Goal: Task Accomplishment & Management: Manage account settings

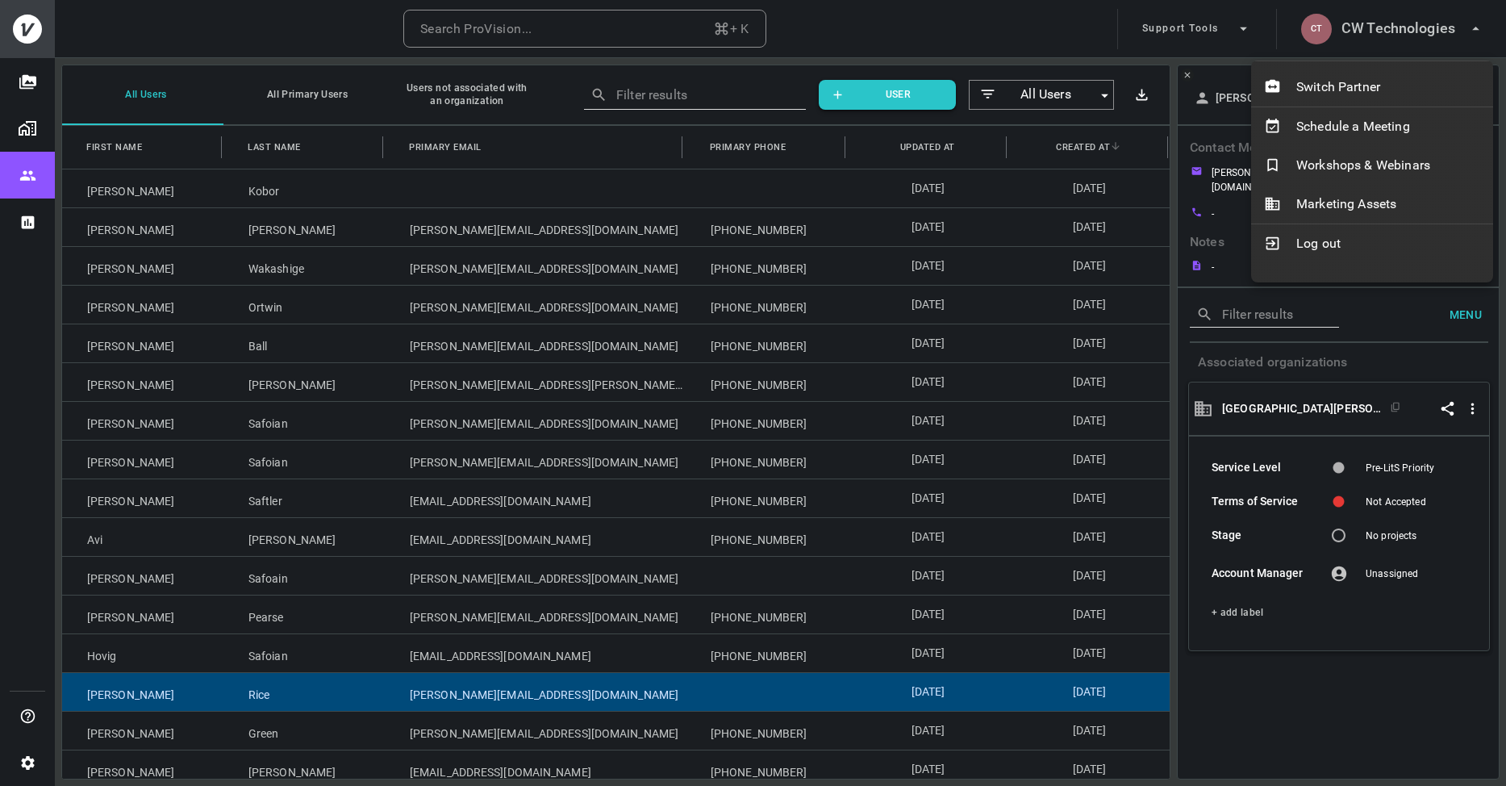
scroll to position [238, 0]
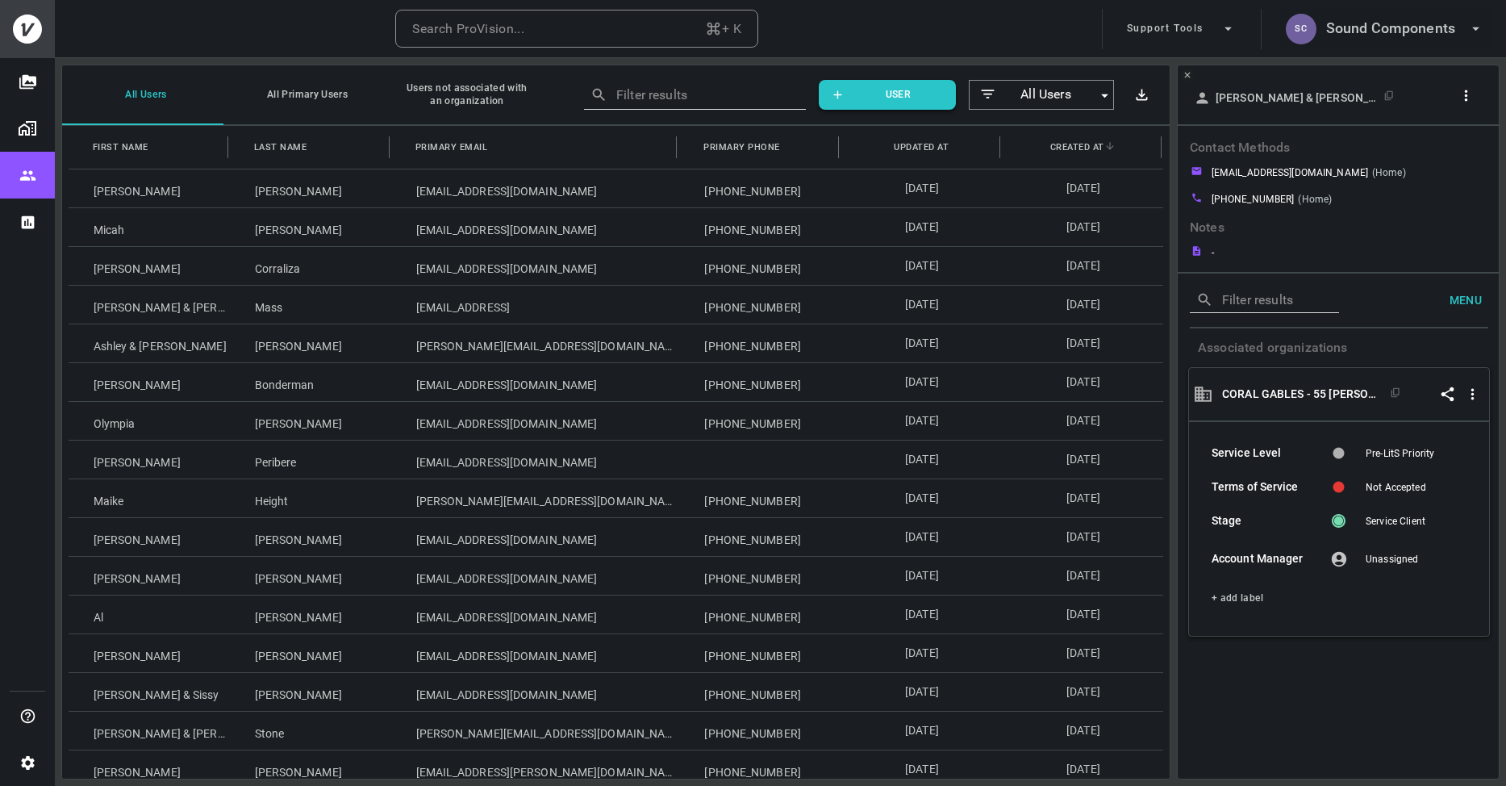
scroll to position [666, 0]
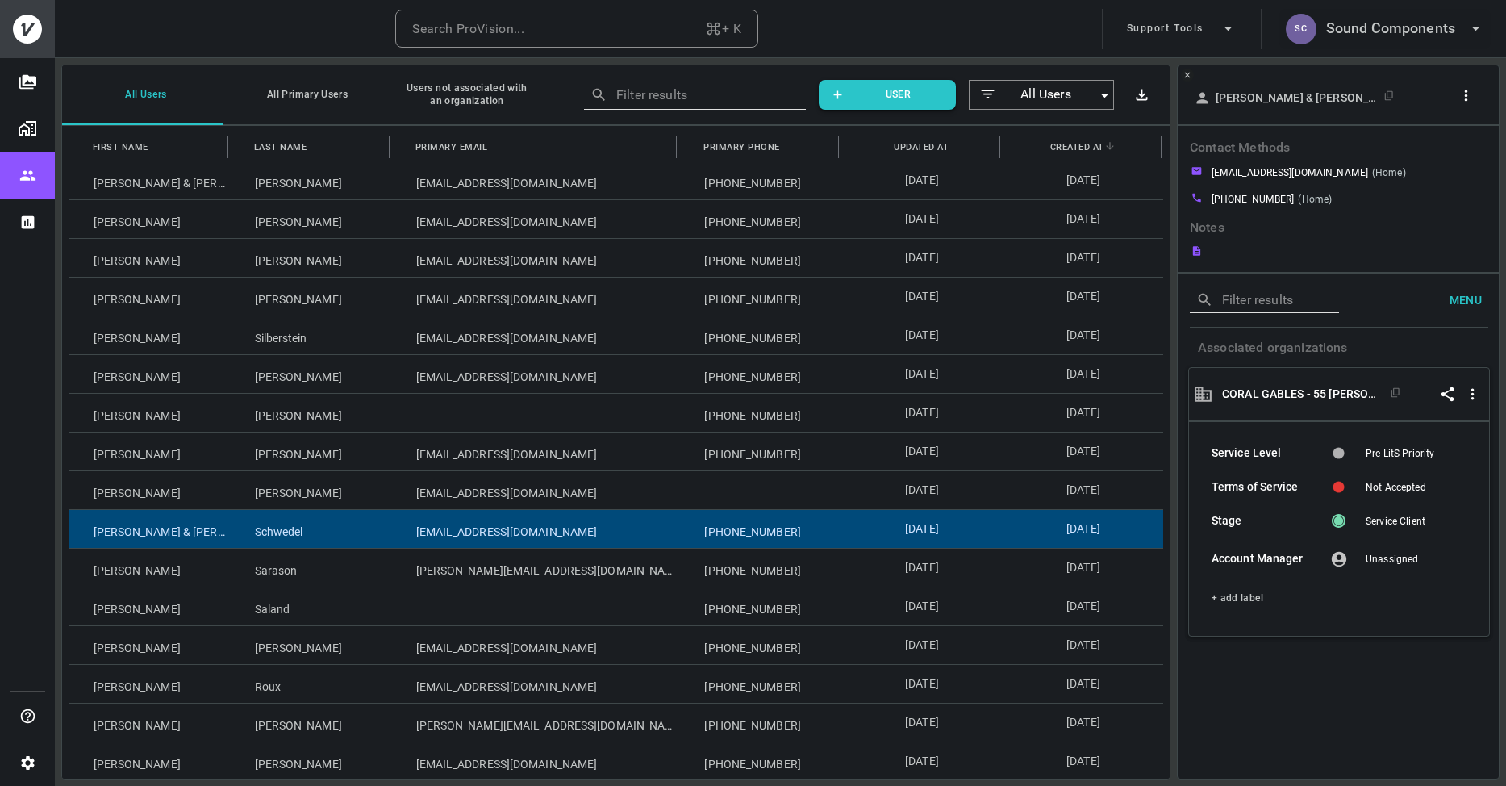
click at [1408, 38] on h6 "Sound Components" at bounding box center [1390, 28] width 129 height 23
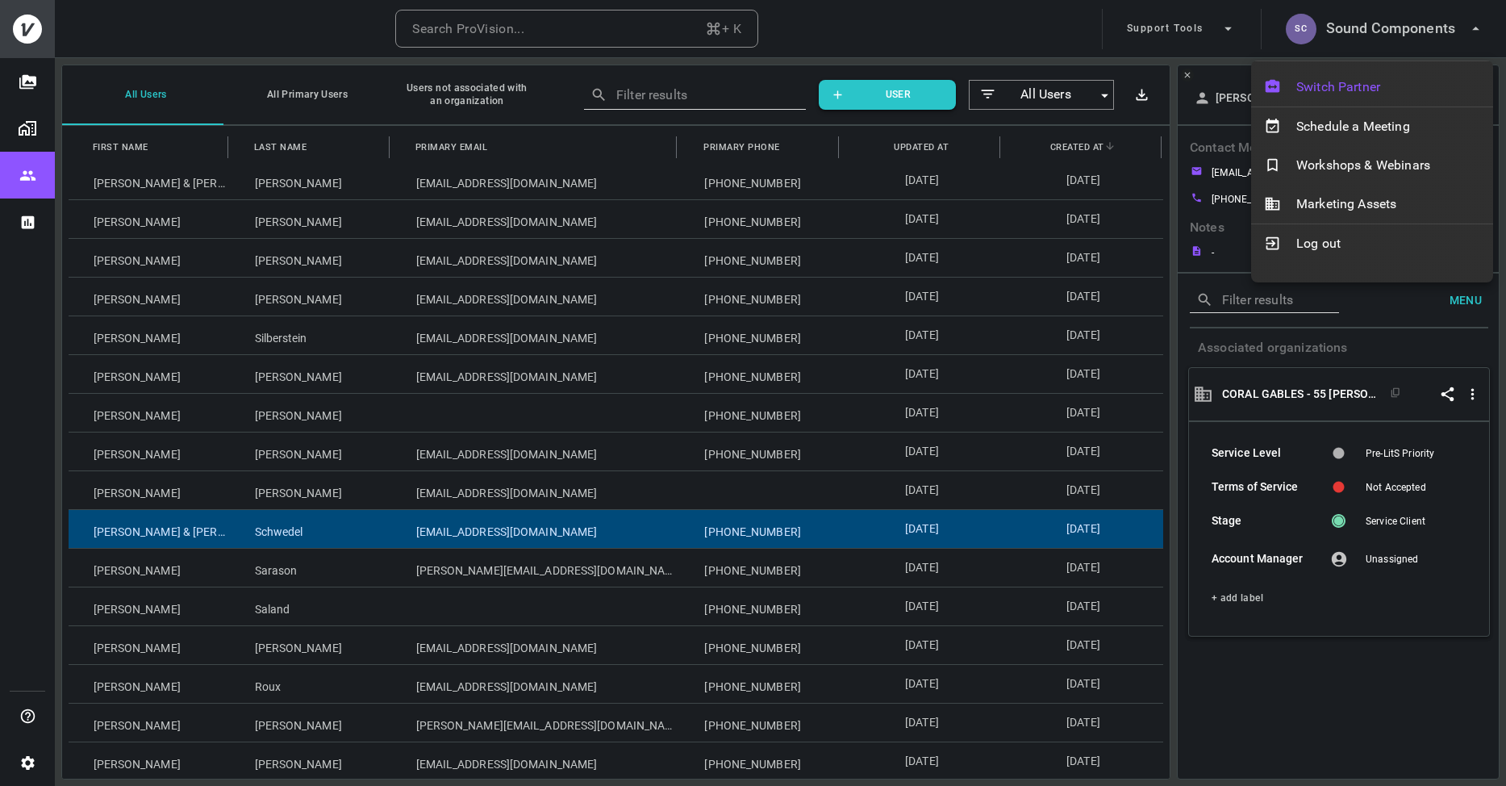
click at [1363, 93] on span "Switch Partner" at bounding box center [1388, 86] width 184 height 19
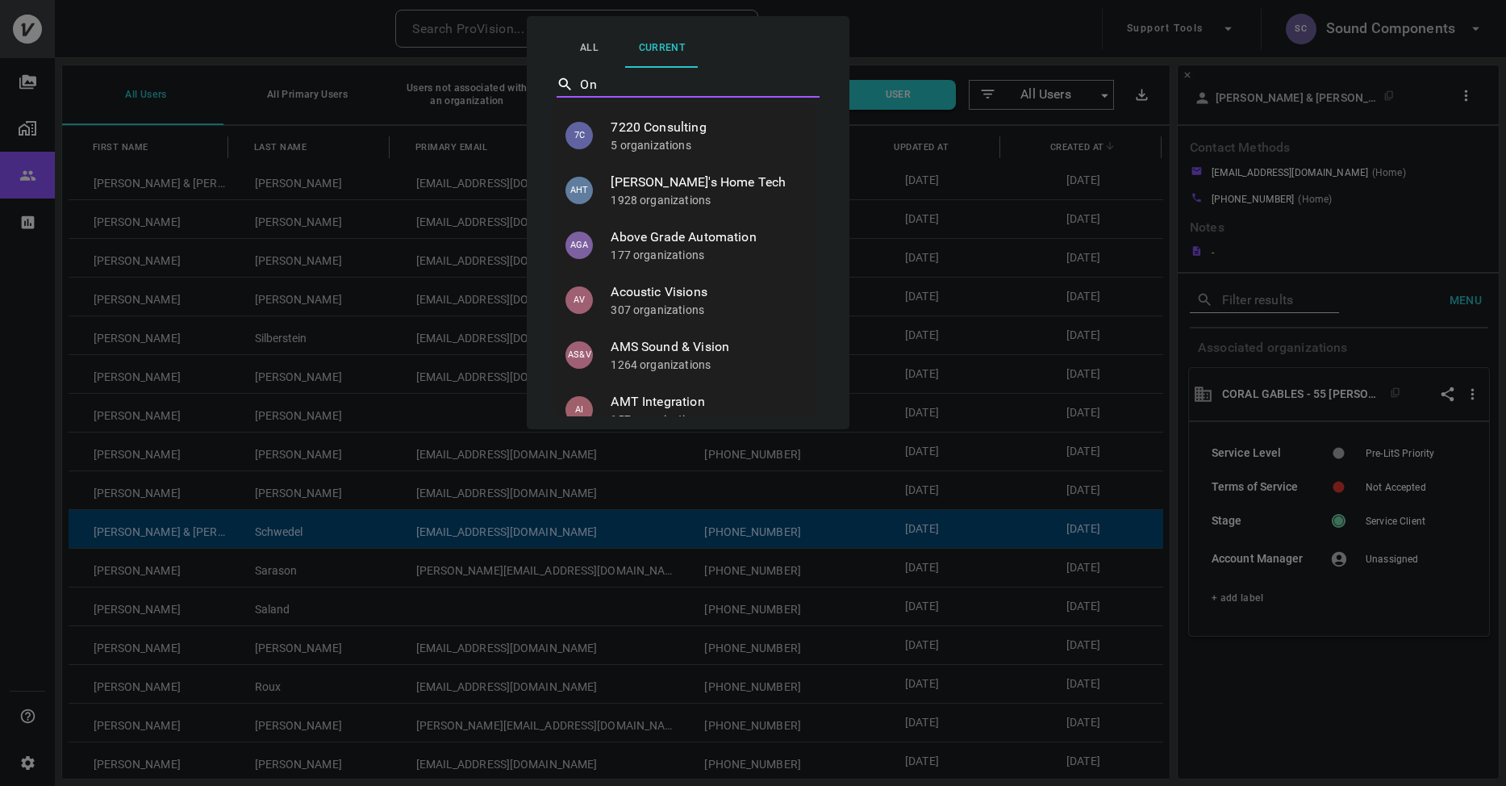
type input "O"
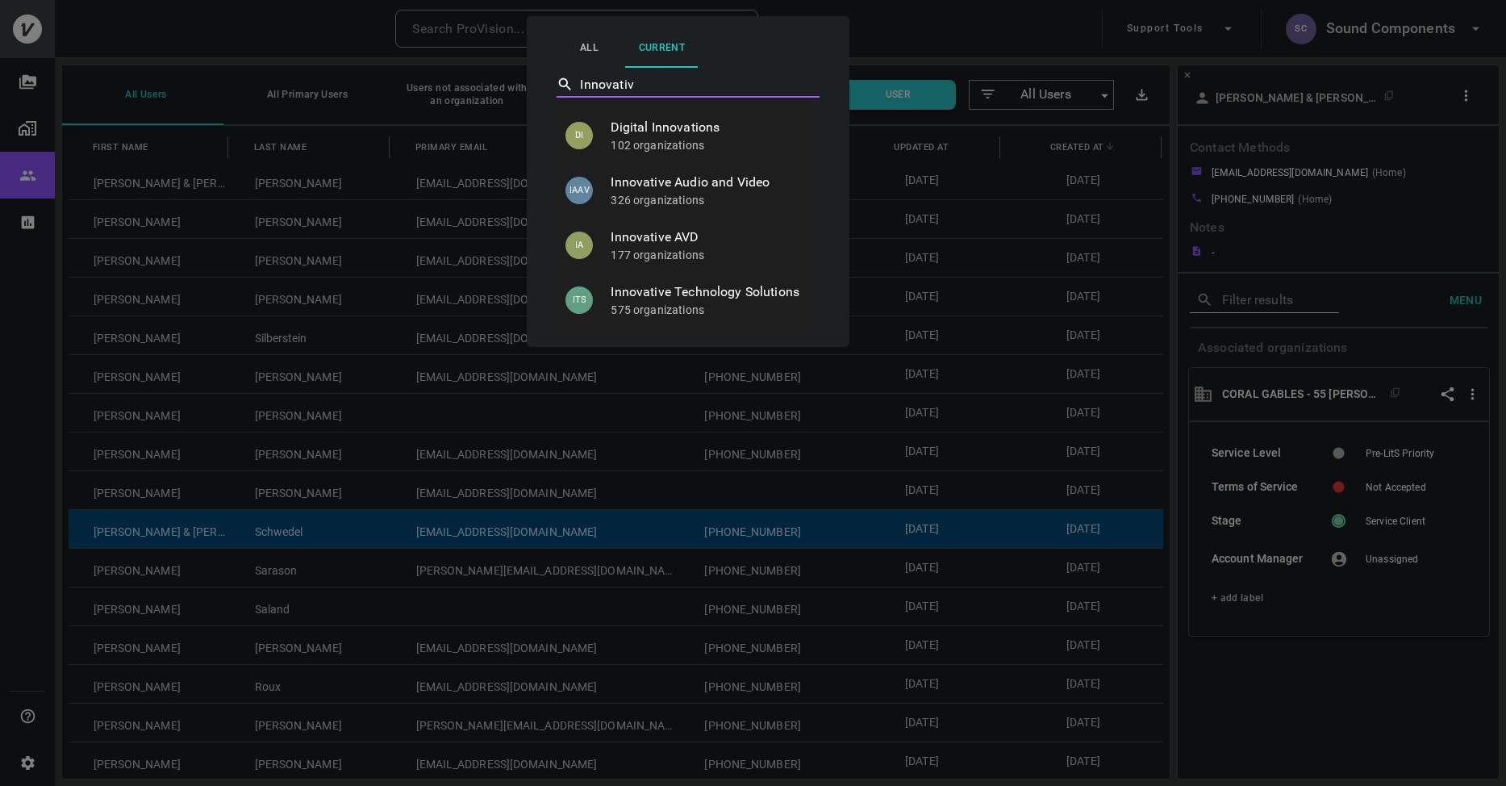
type input "Innovative"
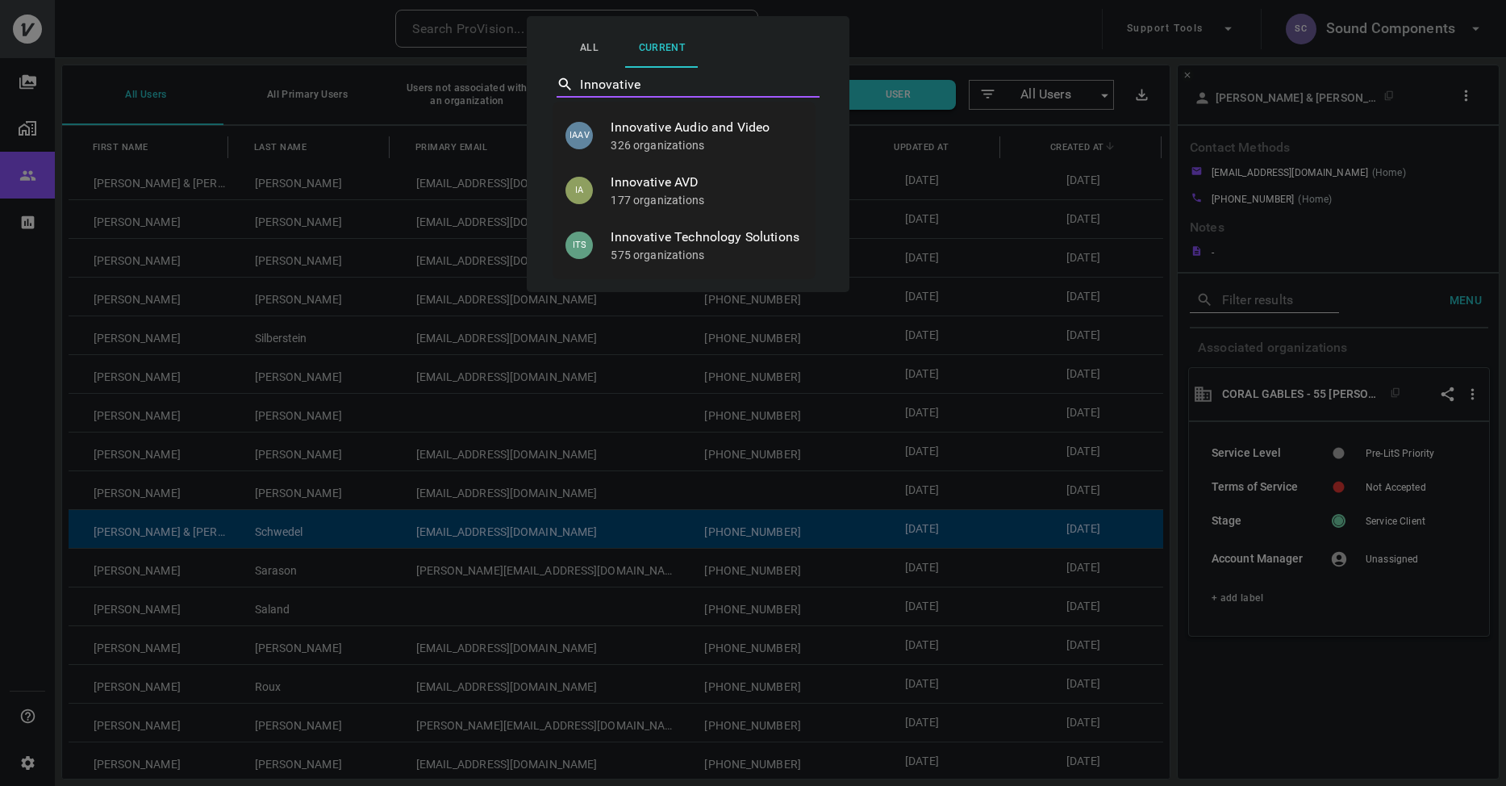
click at [773, 234] on span "Innovative Technology Solutions" at bounding box center [707, 236] width 192 height 19
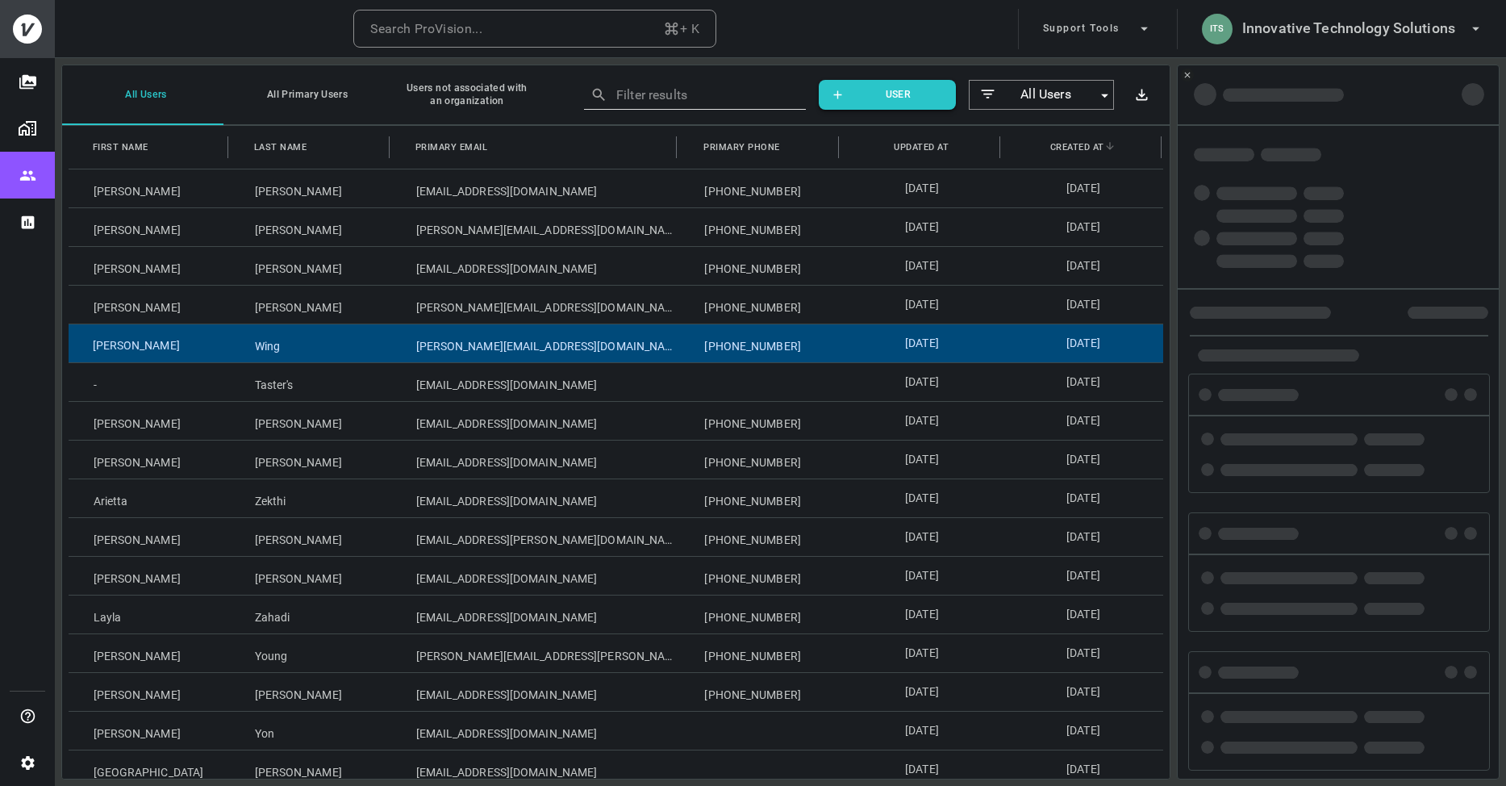
click at [181, 335] on div "[PERSON_NAME]" at bounding box center [149, 343] width 161 height 38
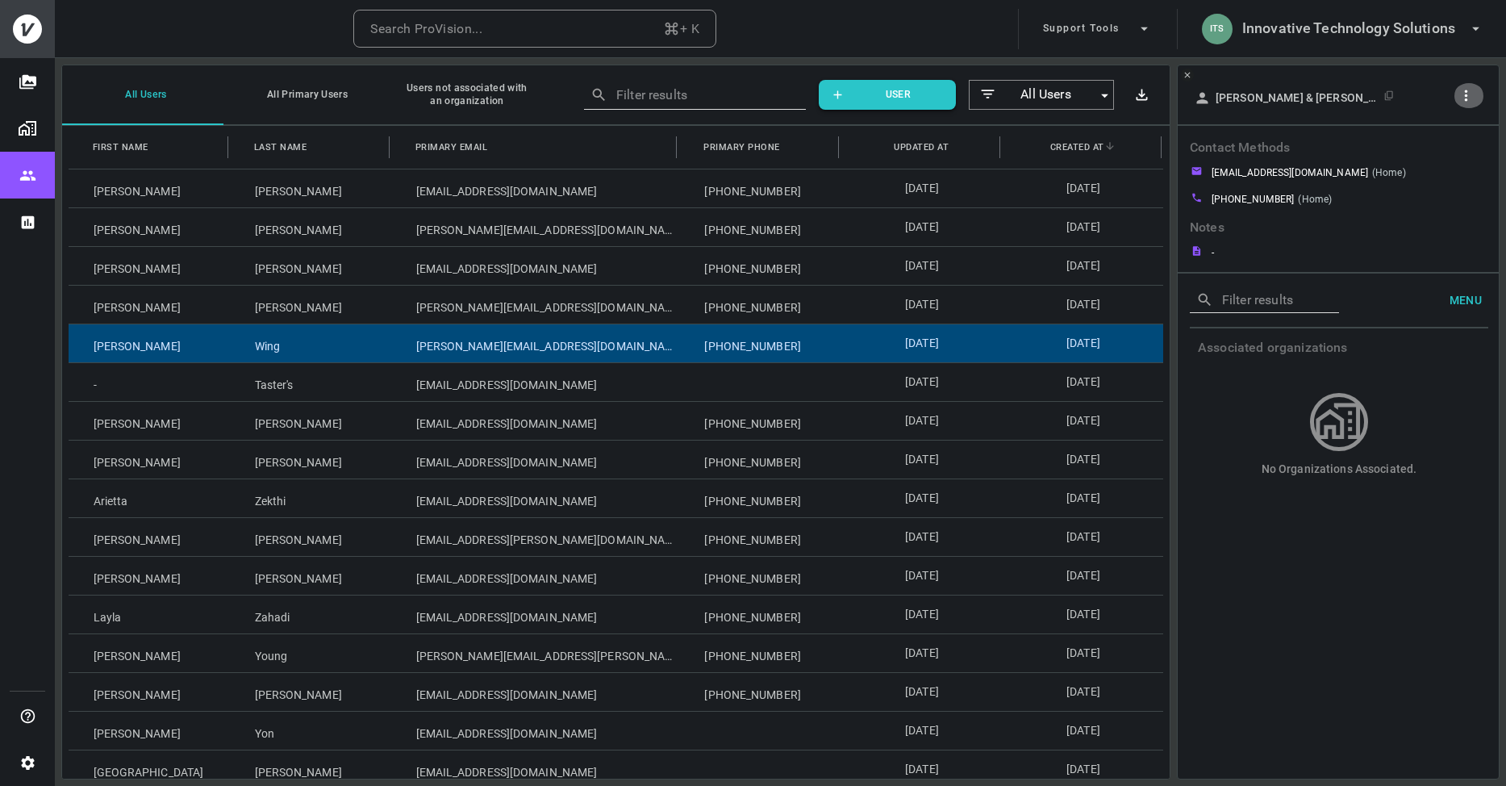
click at [1464, 98] on icon "button" at bounding box center [1466, 95] width 17 height 17
drag, startPoint x: 1441, startPoint y: 158, endPoint x: 1332, endPoint y: 178, distance: 110.7
click at [1441, 158] on p "Copy Client ID" at bounding box center [1439, 153] width 81 height 19
click at [21, 762] on div at bounding box center [753, 393] width 1506 height 786
click at [31, 764] on icon "Settings" at bounding box center [27, 763] width 13 height 14
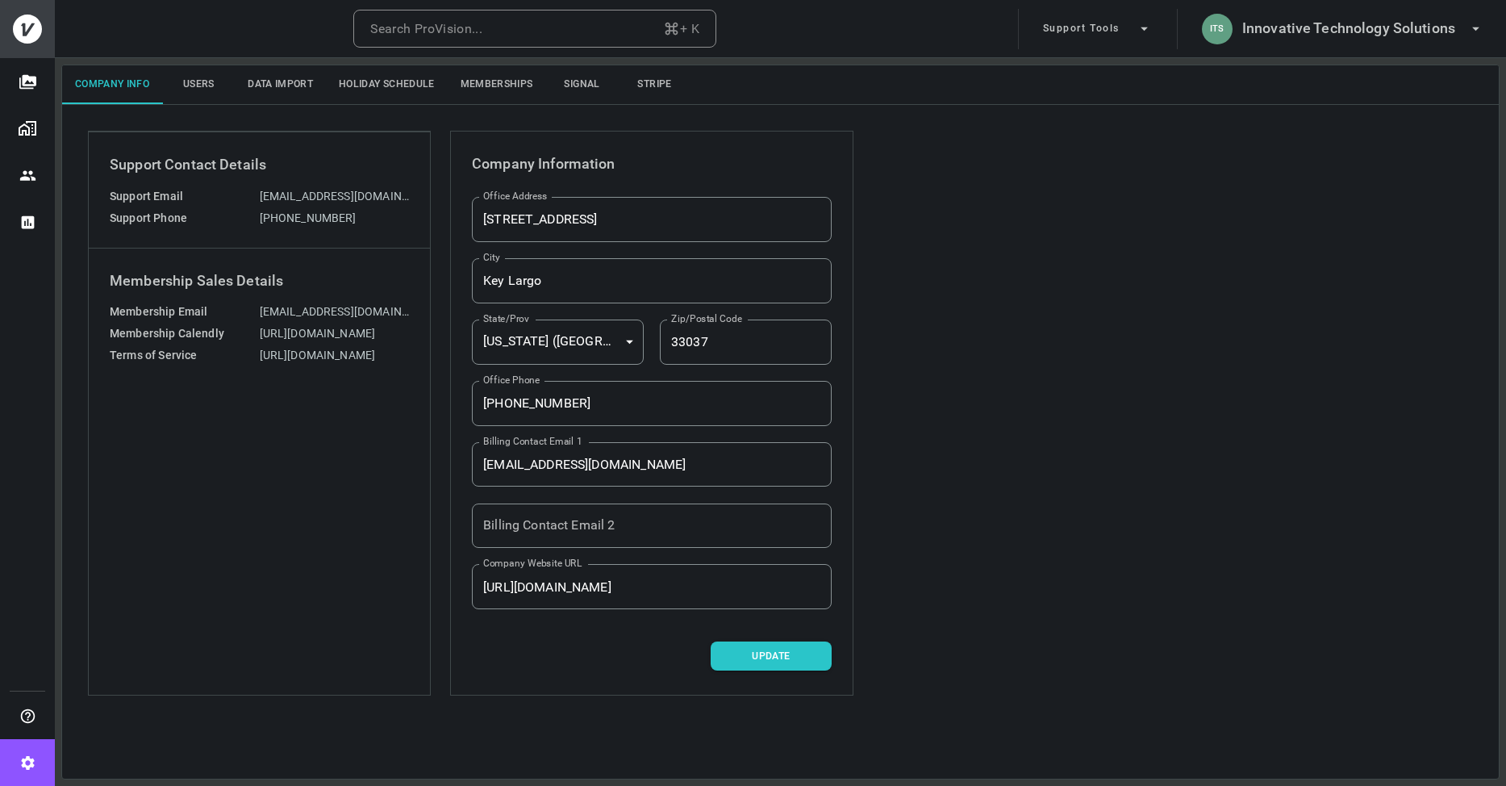
click at [490, 77] on button "Memberships" at bounding box center [497, 84] width 98 height 39
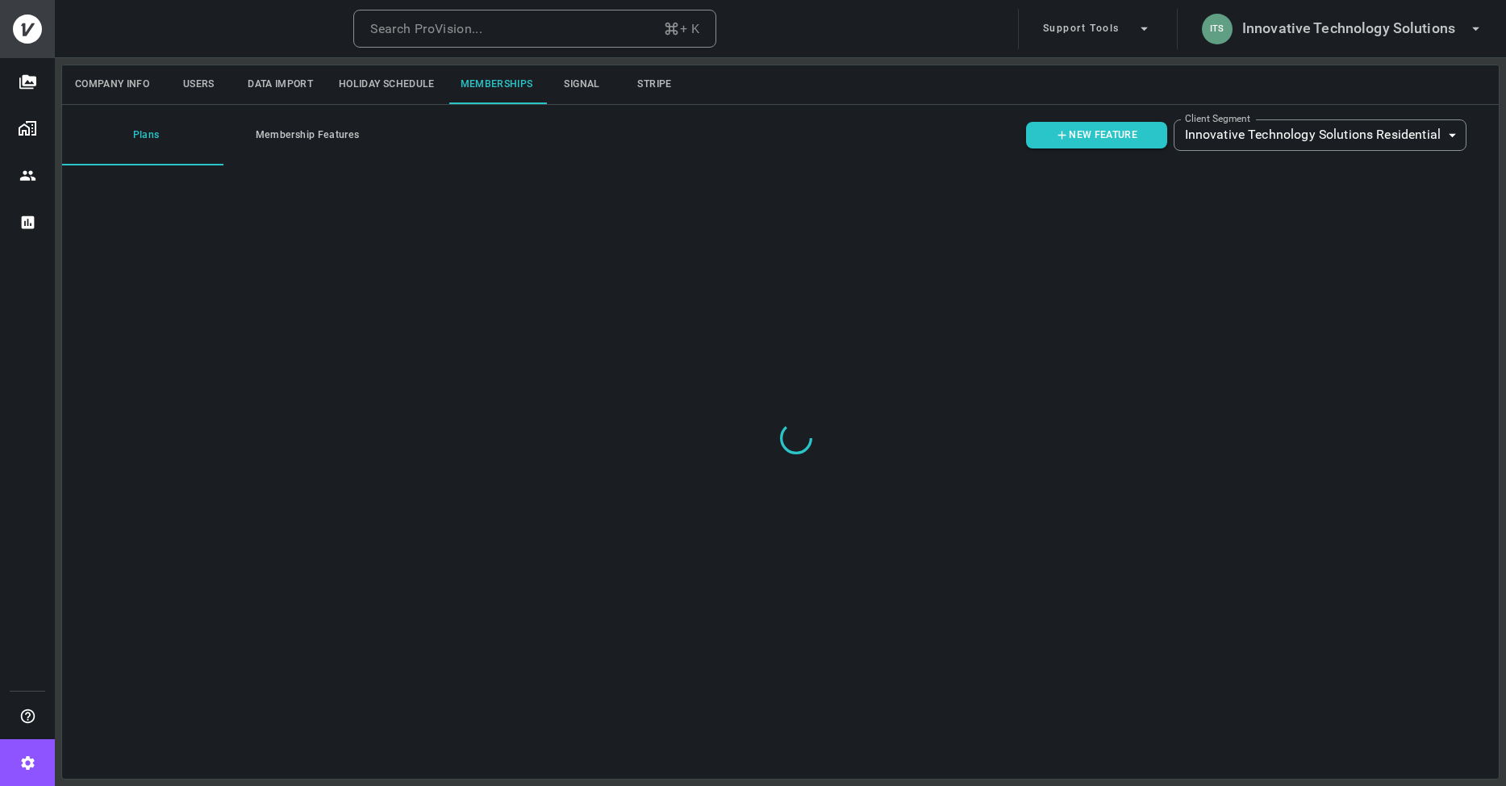
click at [313, 143] on button "Membership Features" at bounding box center [303, 135] width 161 height 60
click at [175, 134] on button "Plans" at bounding box center [142, 135] width 161 height 60
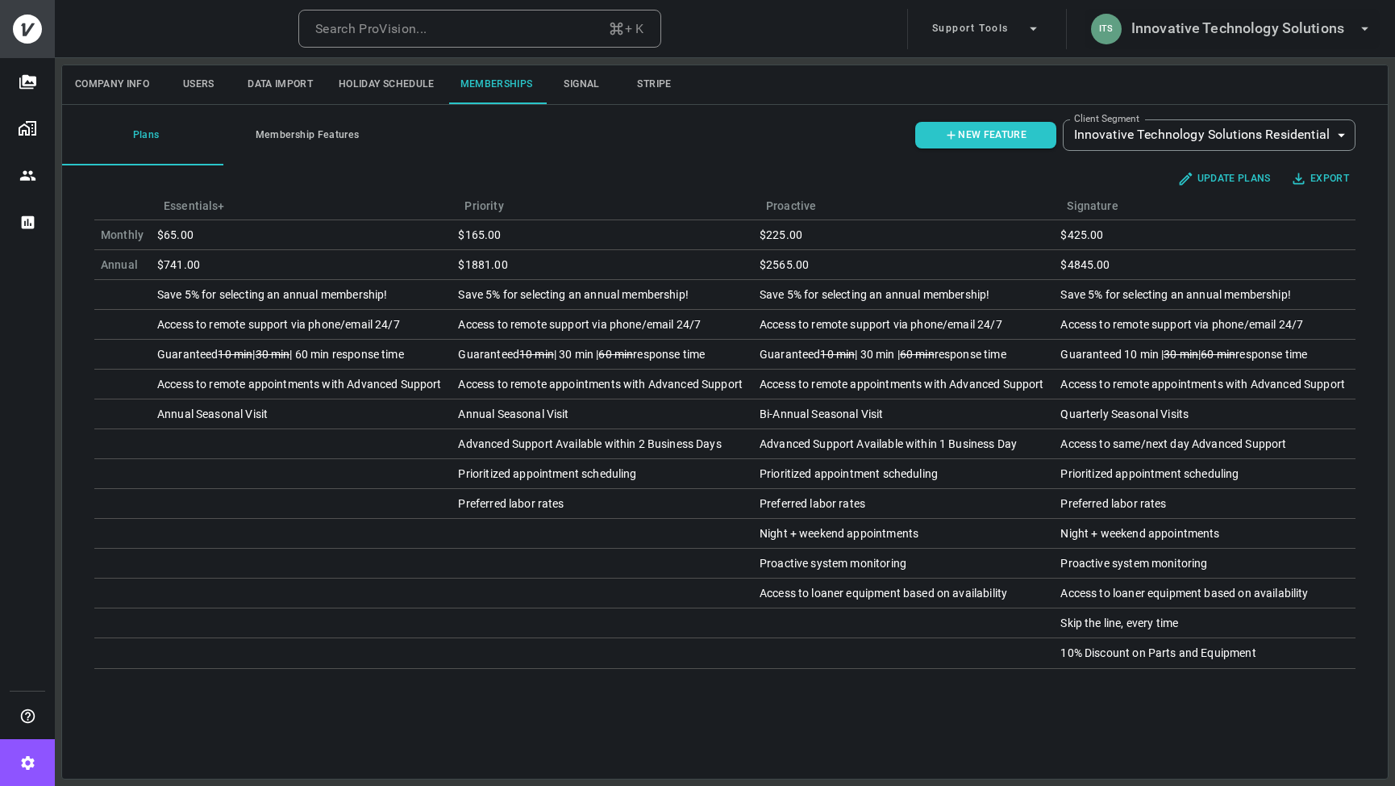
click at [1171, 10] on button "ITS Innovative Technology Solutions" at bounding box center [1232, 29] width 295 height 40
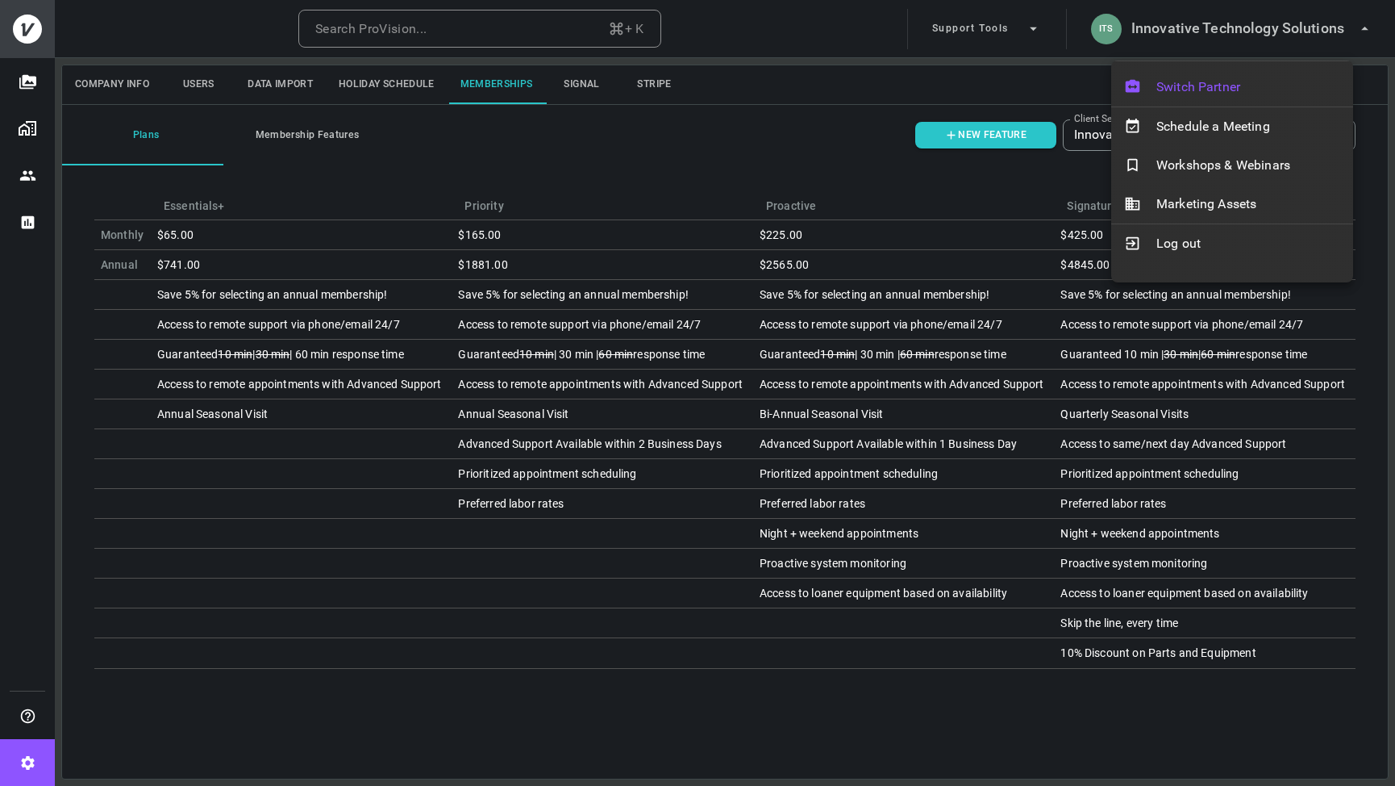
click at [1174, 92] on span "Switch Partner" at bounding box center [1249, 86] width 184 height 19
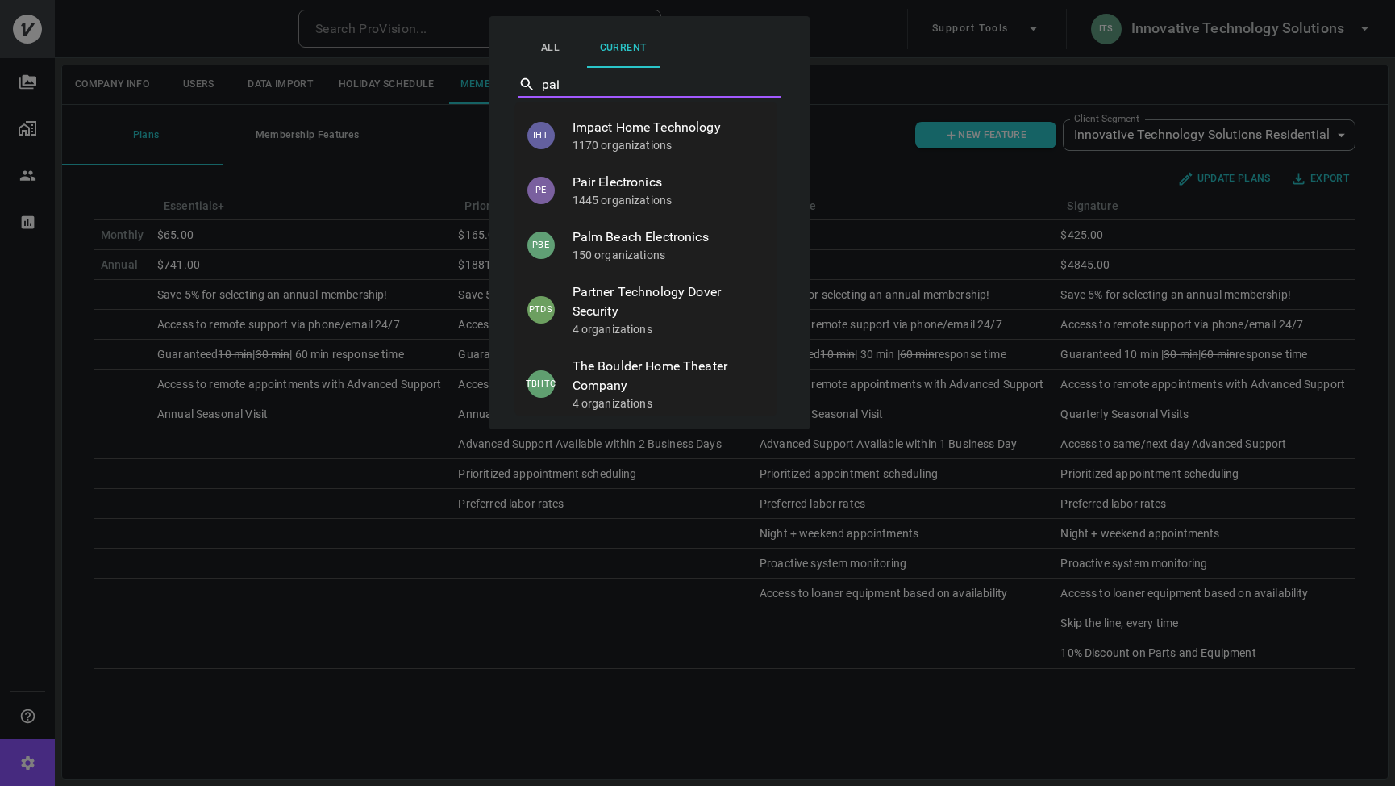
type input "pair"
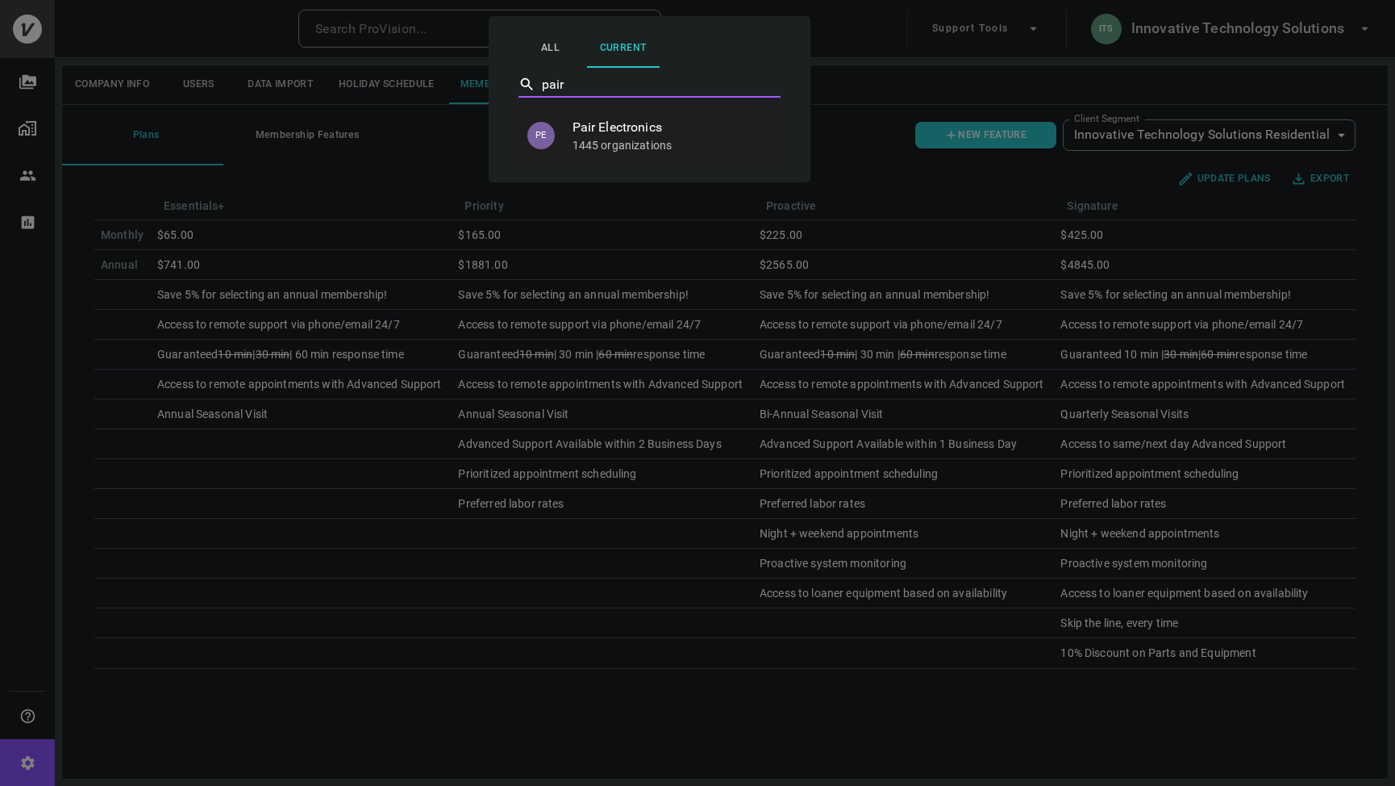
click at [691, 137] on p "1445 organizations" at bounding box center [669, 145] width 192 height 16
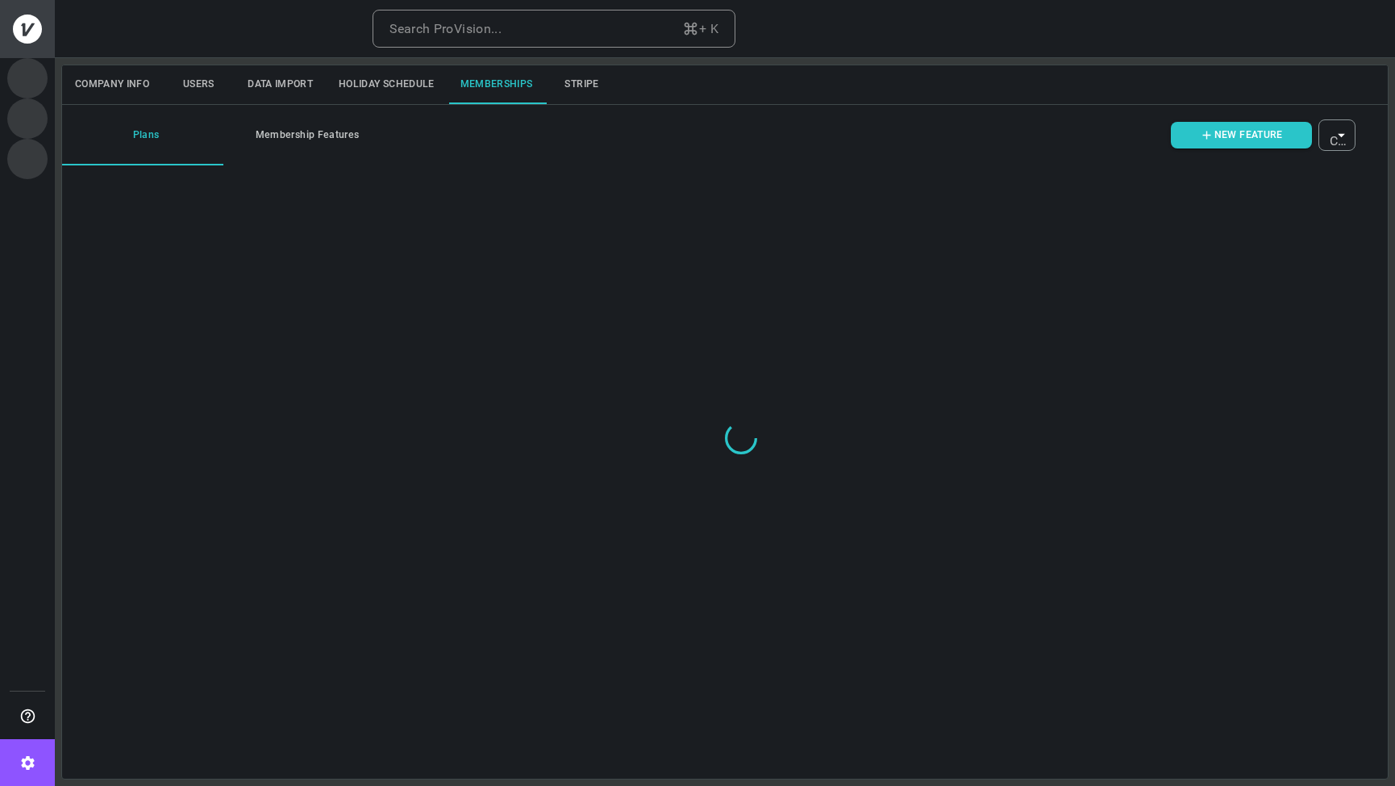
type input "ovbid-f73abe25-0590-4eb1-8fd7-d446ca0fbf1a"
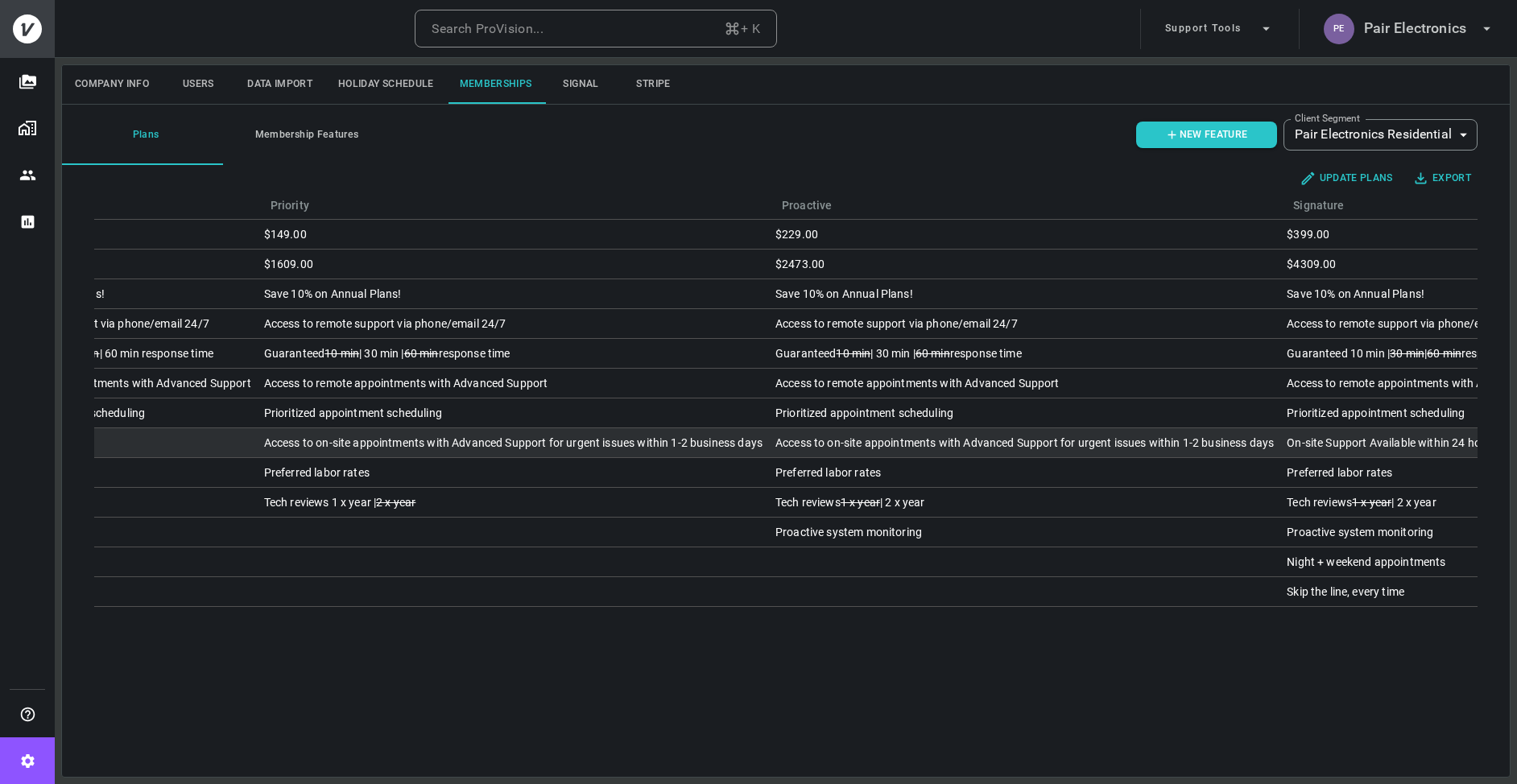
scroll to position [0, 189]
